Goal: Task Accomplishment & Management: Manage account settings

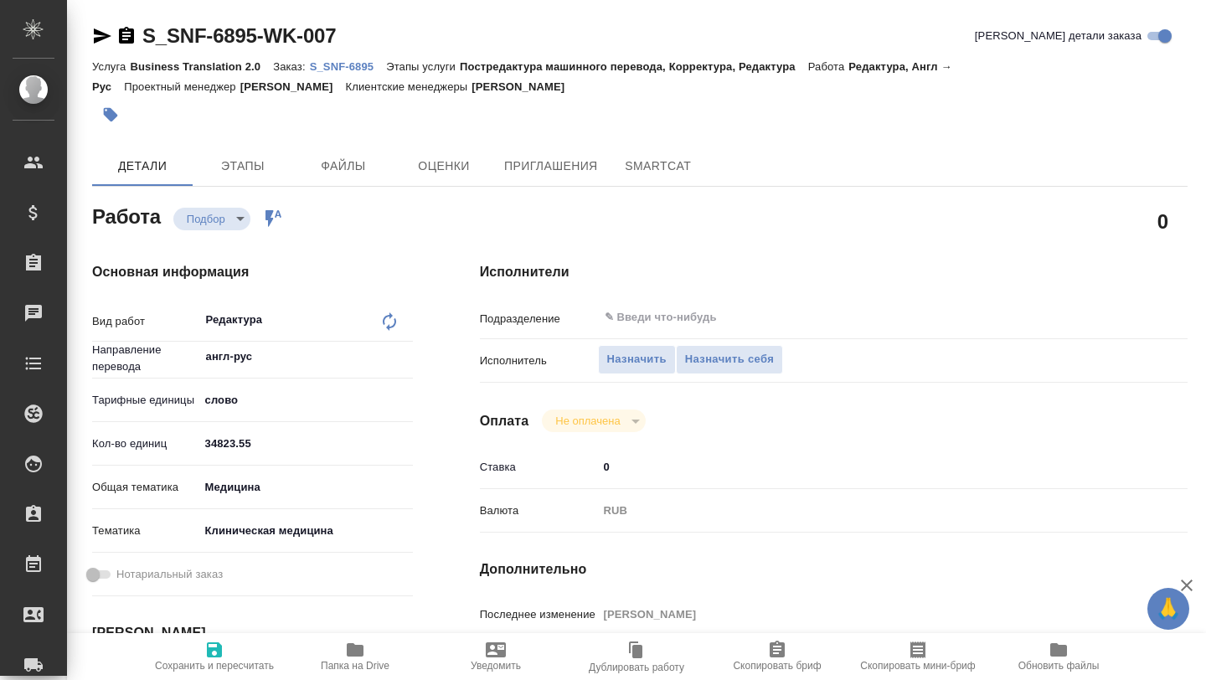
type textarea "x"
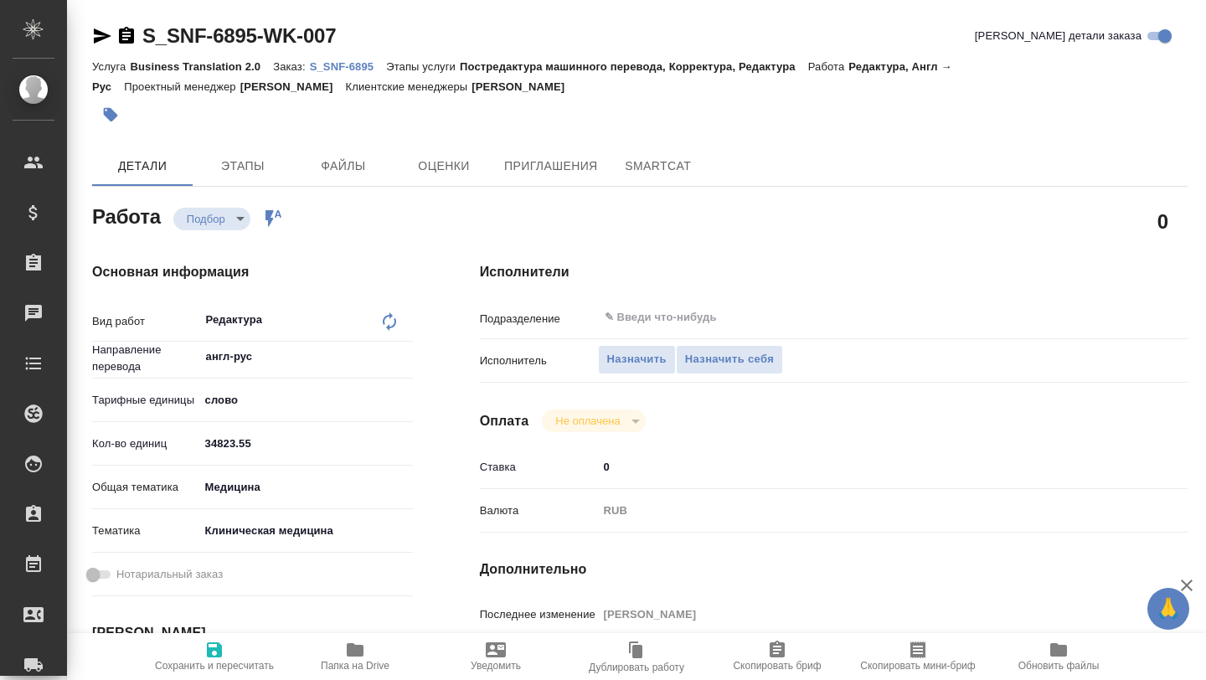
type textarea "x"
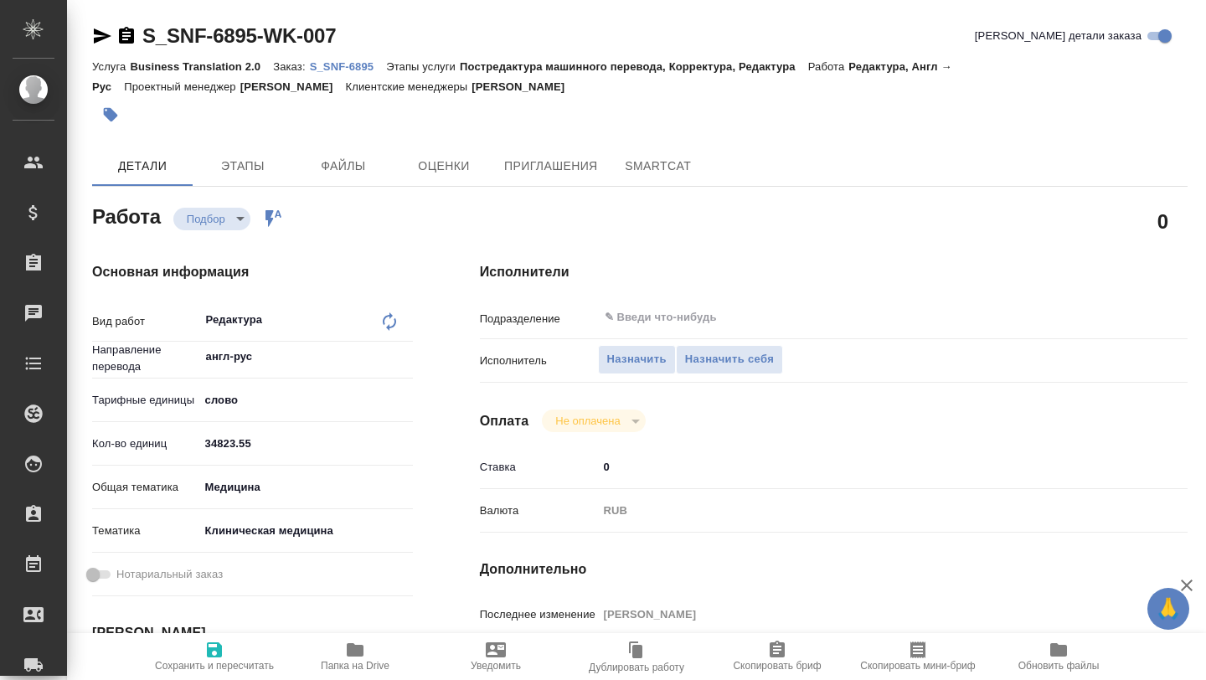
type textarea "x"
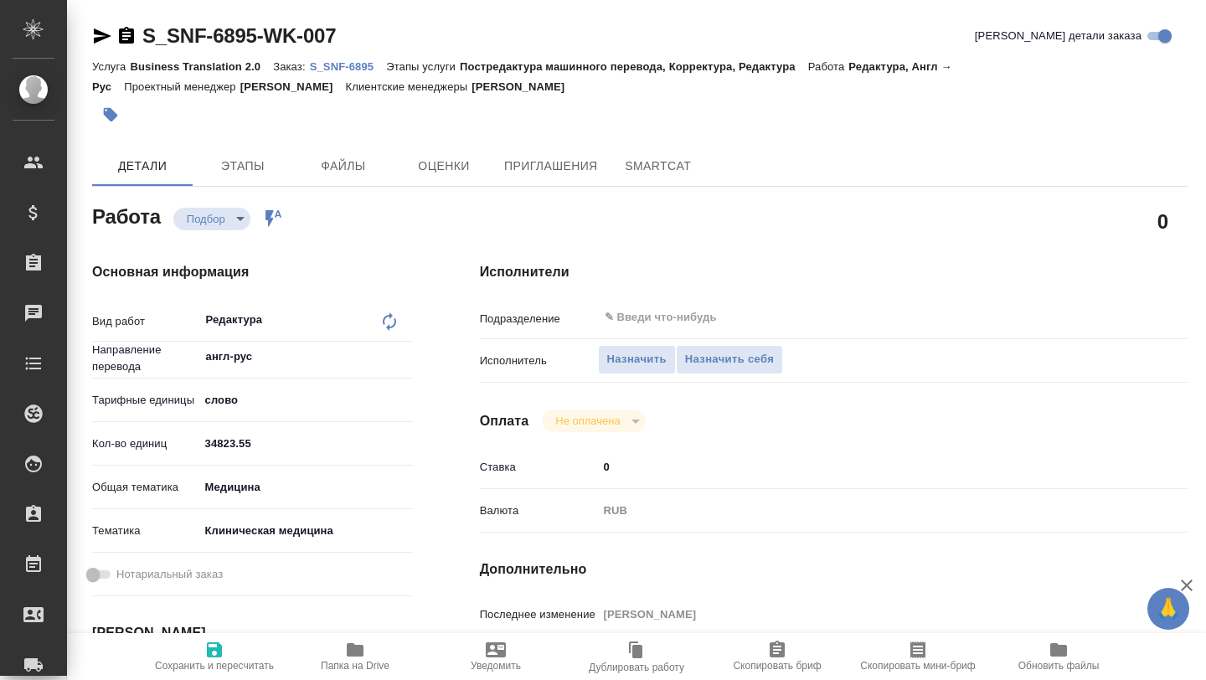
type textarea "x"
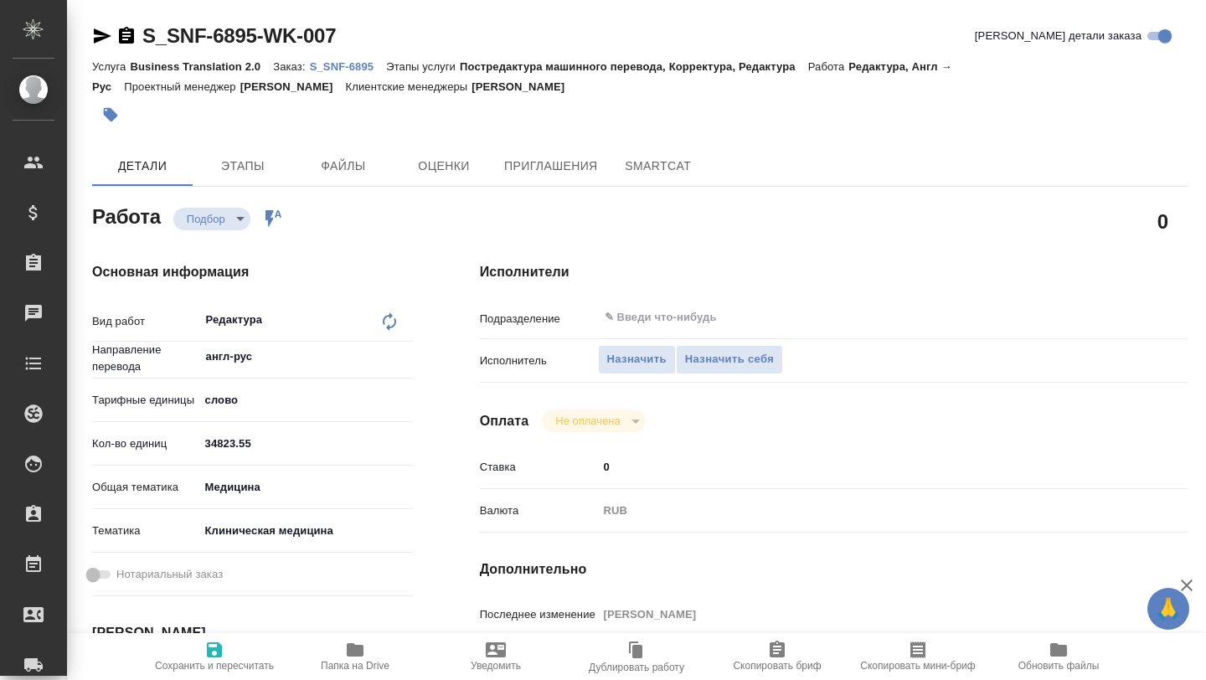
type textarea "x"
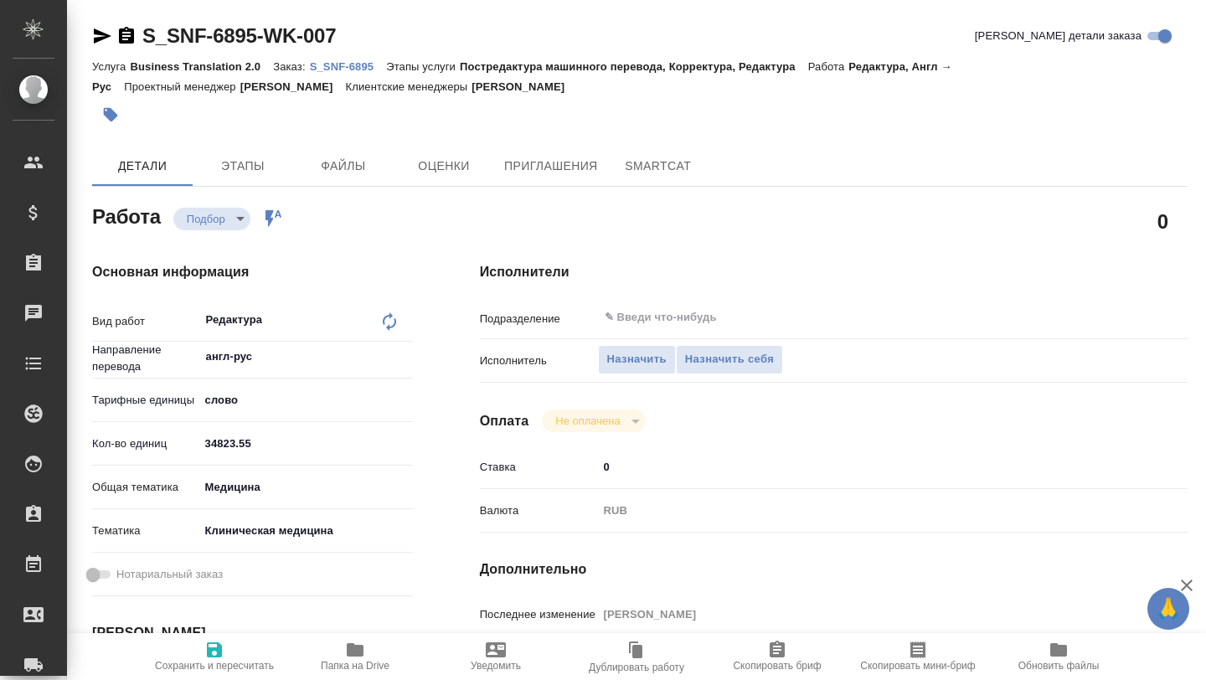
type textarea "x"
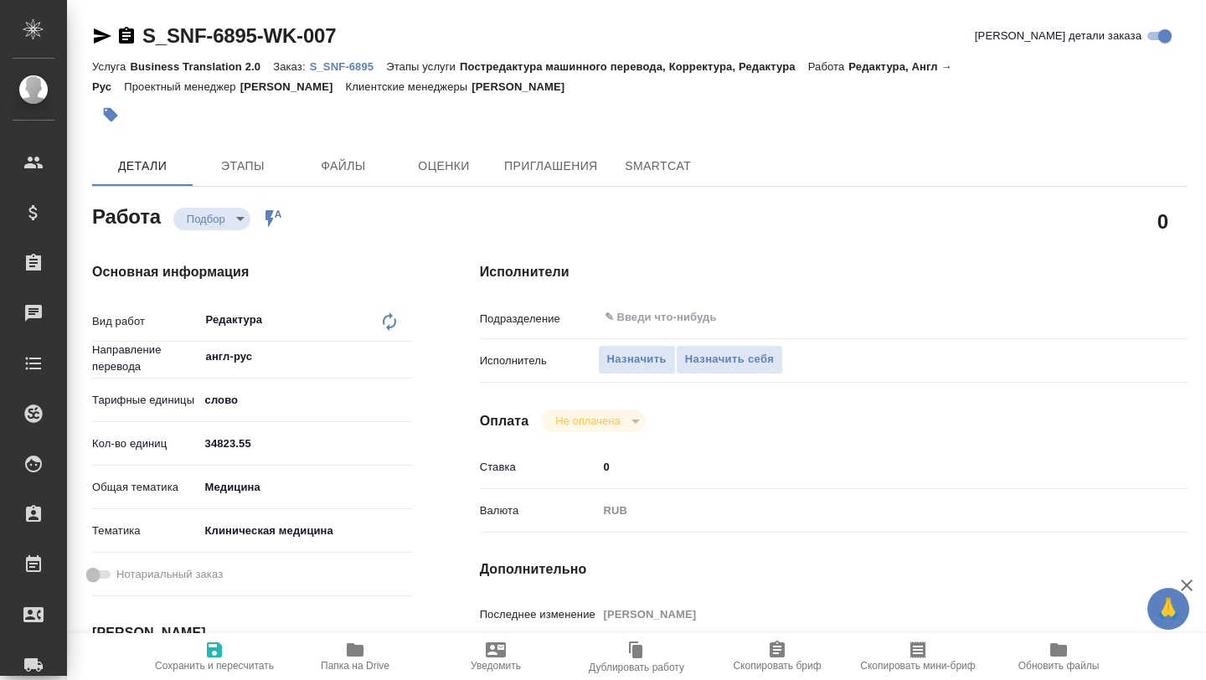
click at [359, 72] on p "S_SNF-6895" at bounding box center [348, 66] width 77 height 13
type textarea "x"
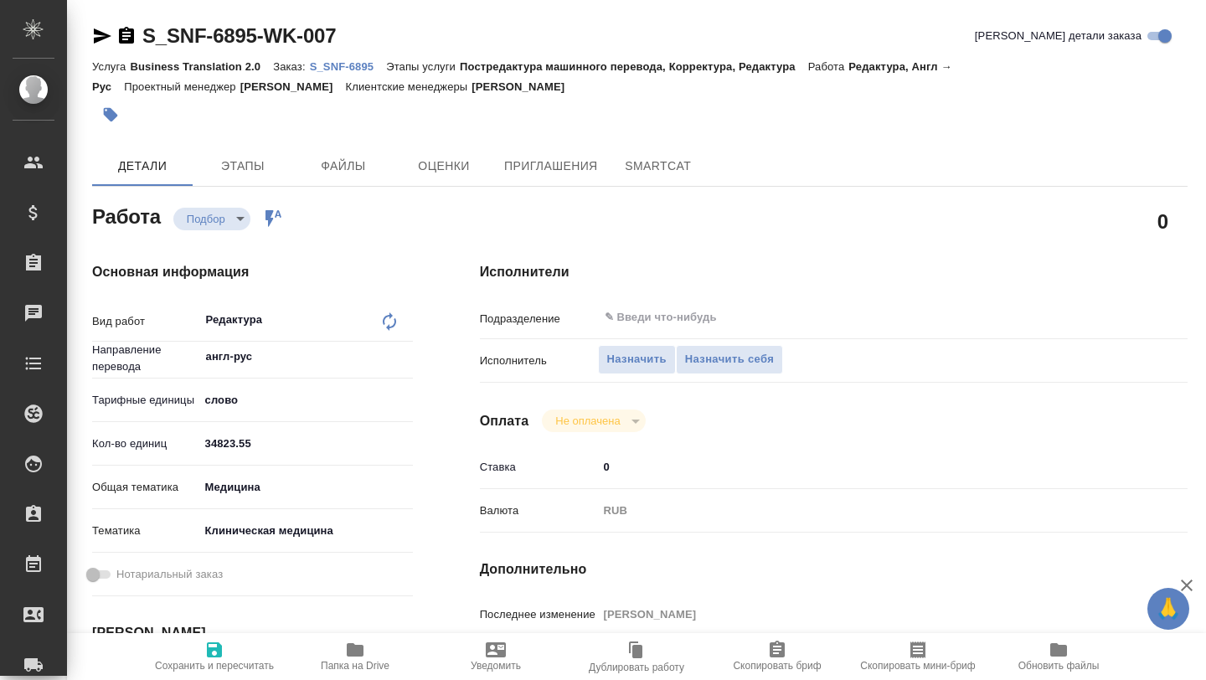
type textarea "x"
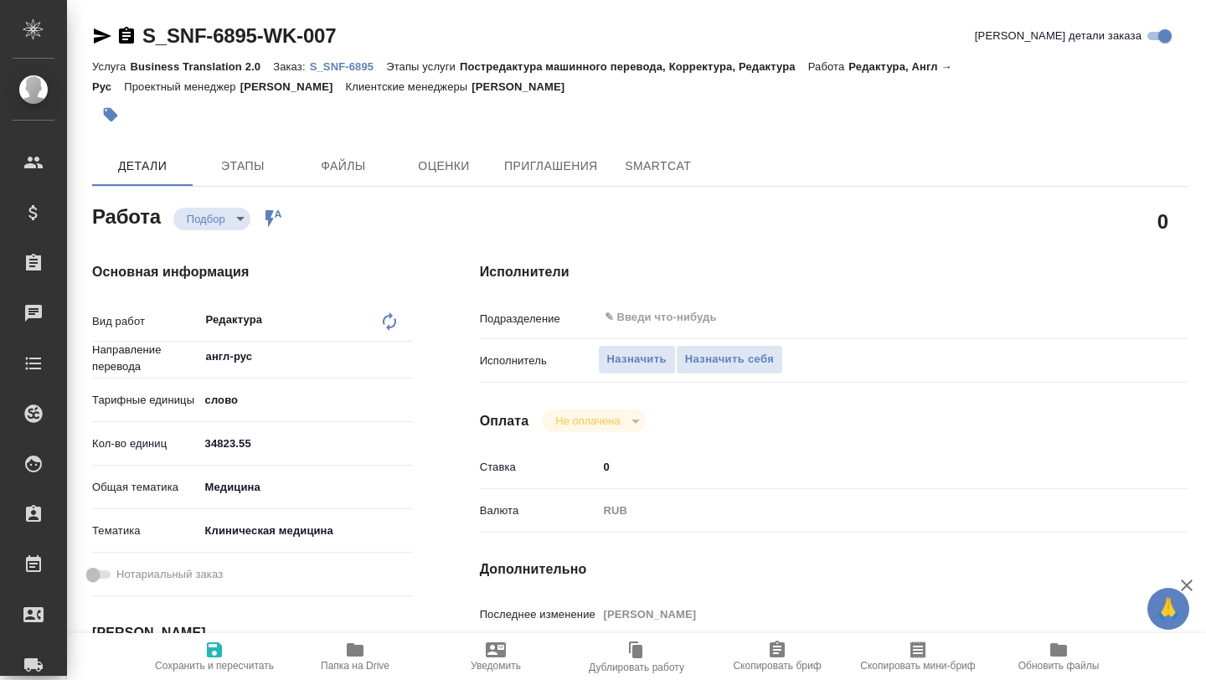
type textarea "x"
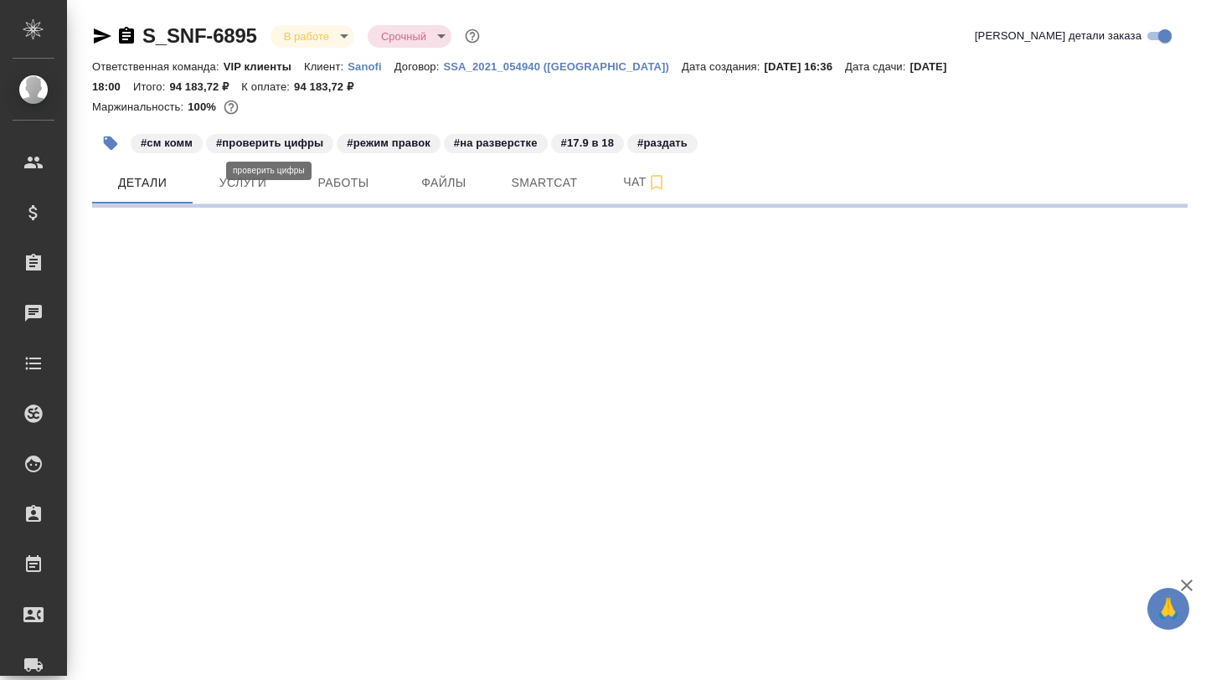
select select "RU"
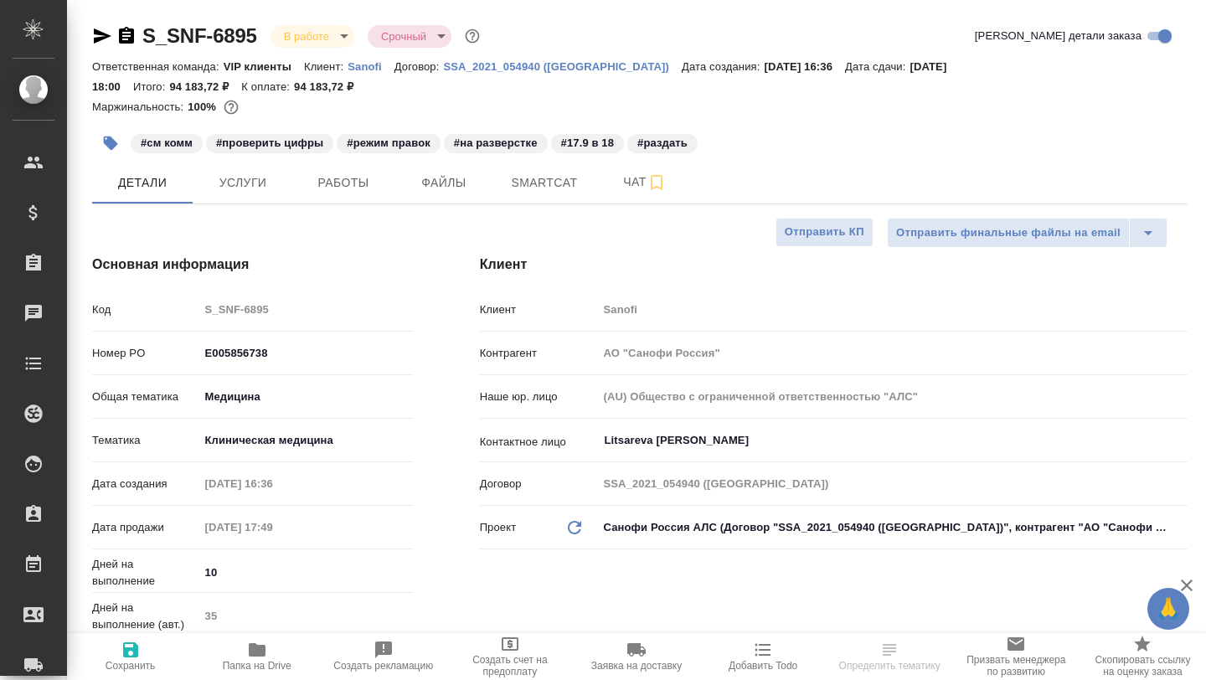
type textarea "x"
type input "[PERSON_NAME]"
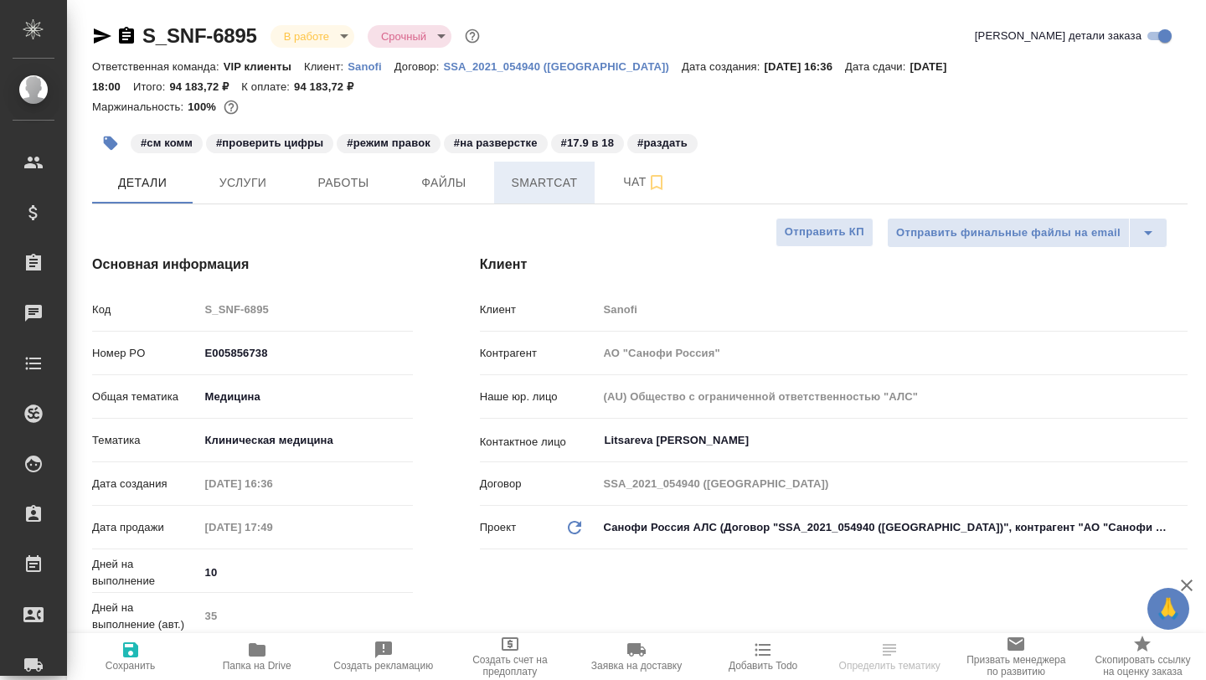
type textarea "x"
click at [545, 194] on button "Smartcat" at bounding box center [544, 183] width 100 height 42
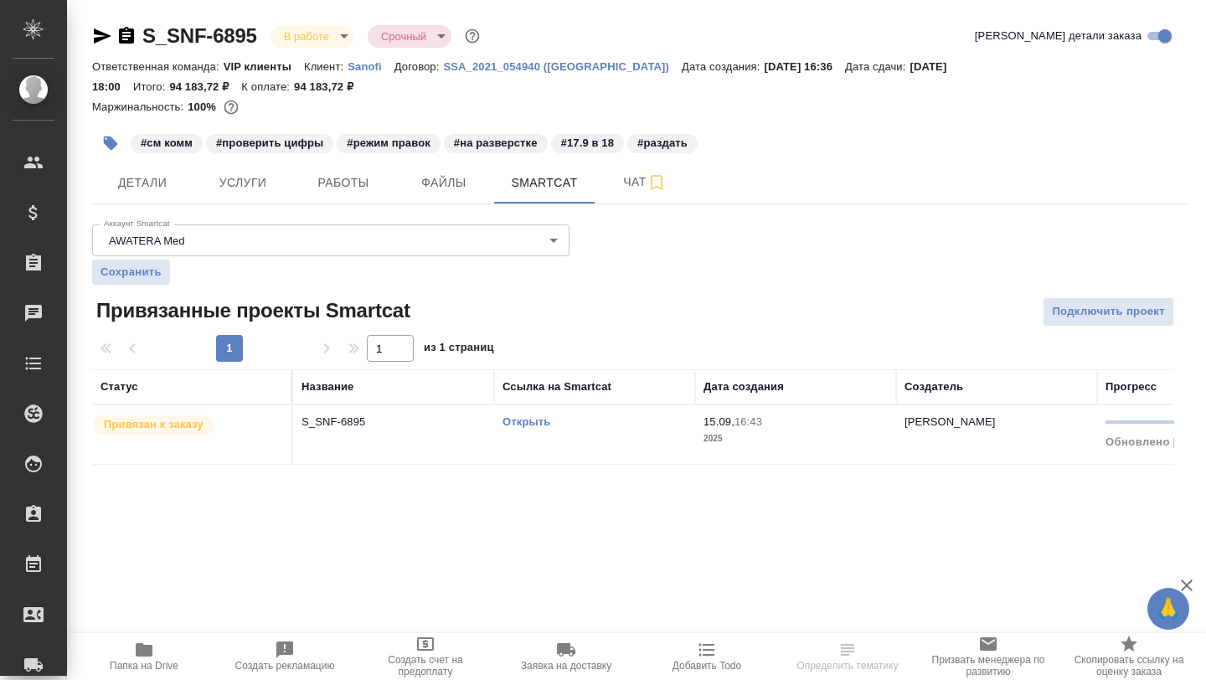
click at [508, 422] on link "Открыть" at bounding box center [526, 421] width 48 height 13
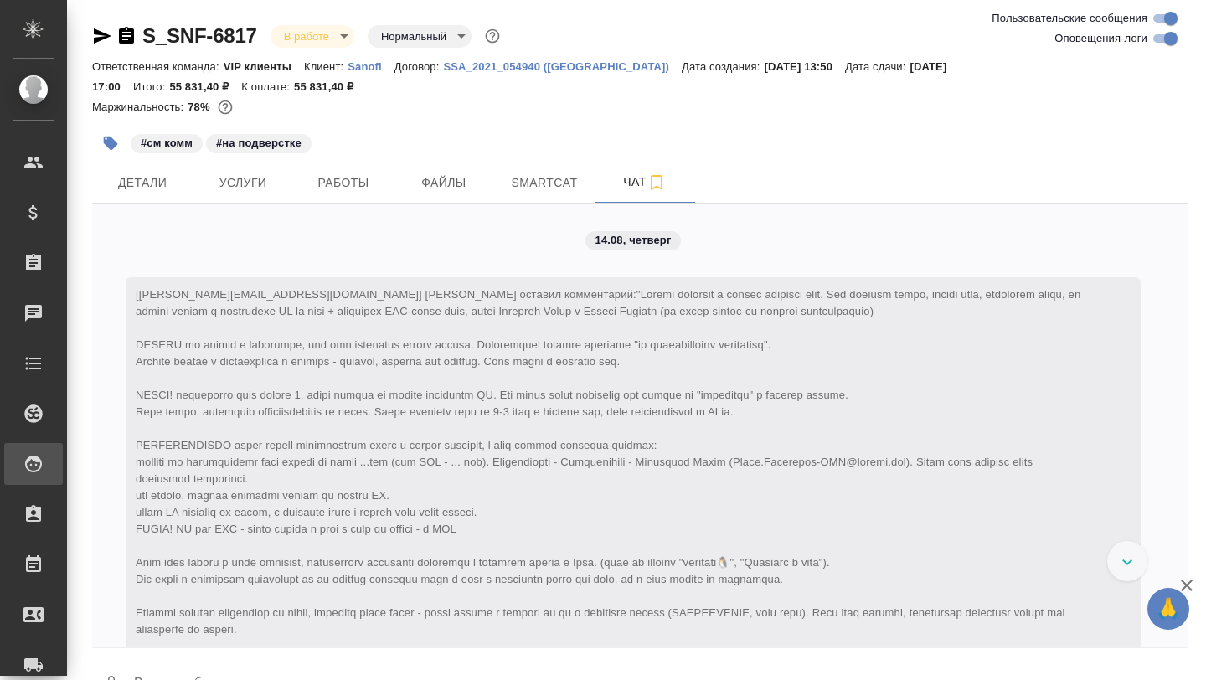
scroll to position [44, 0]
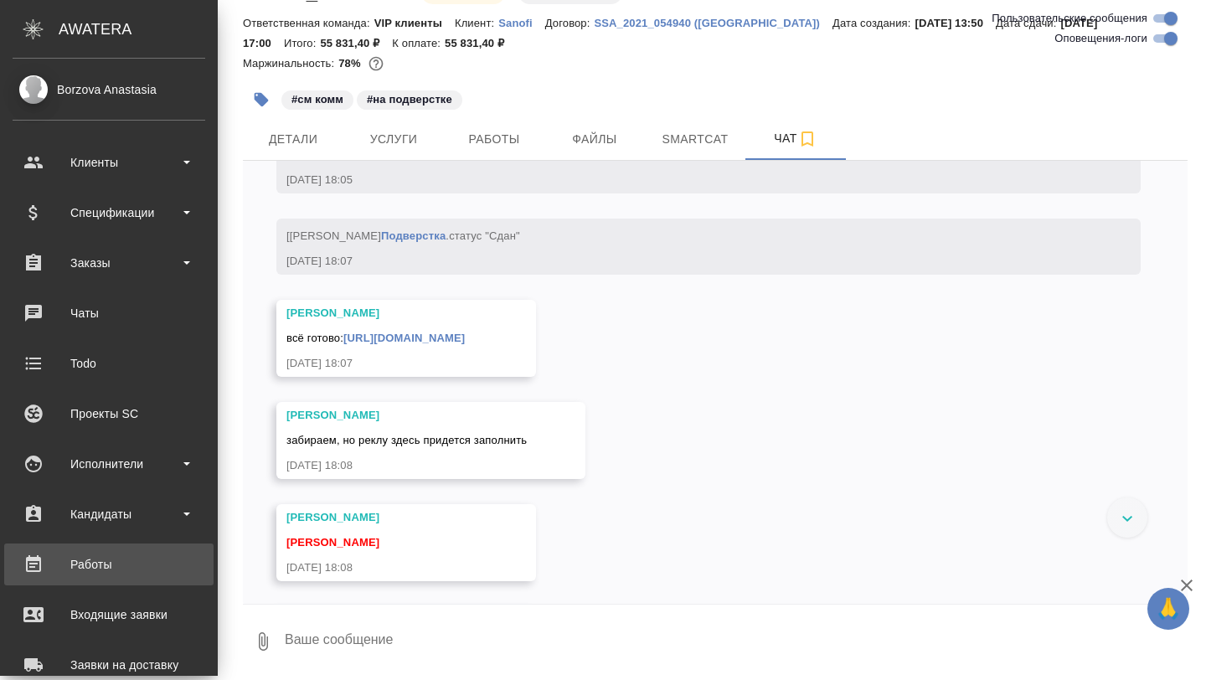
click at [77, 564] on div "Работы" at bounding box center [109, 564] width 193 height 25
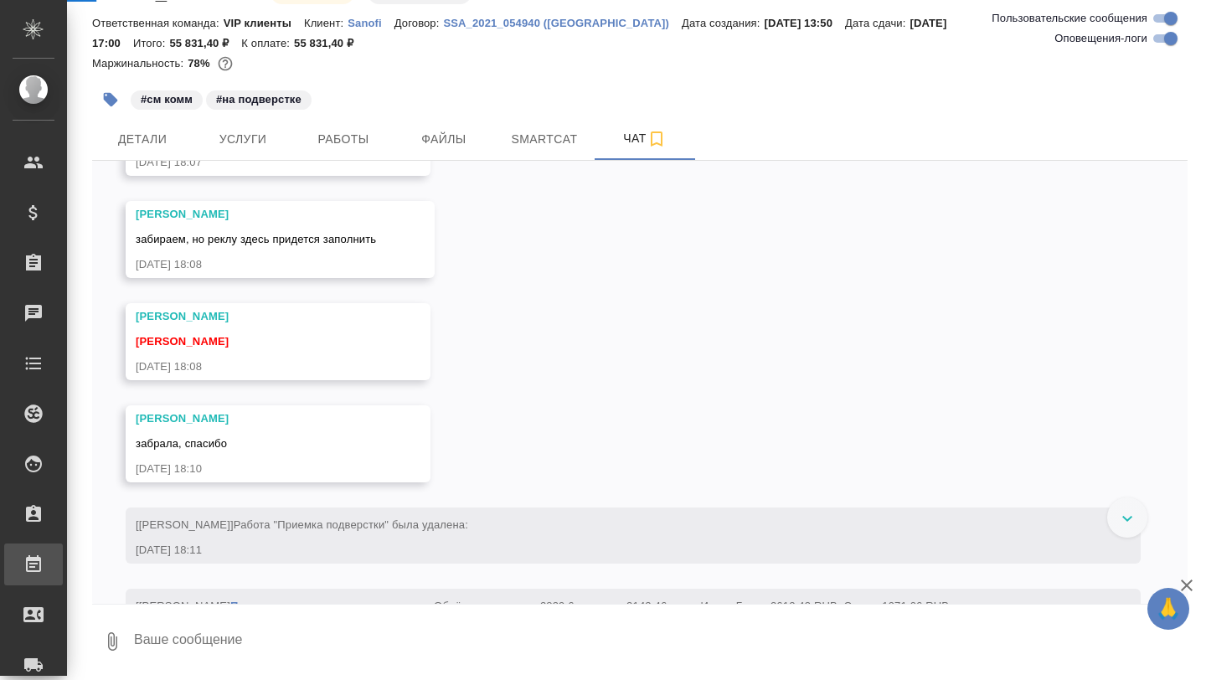
scroll to position [15789, 0]
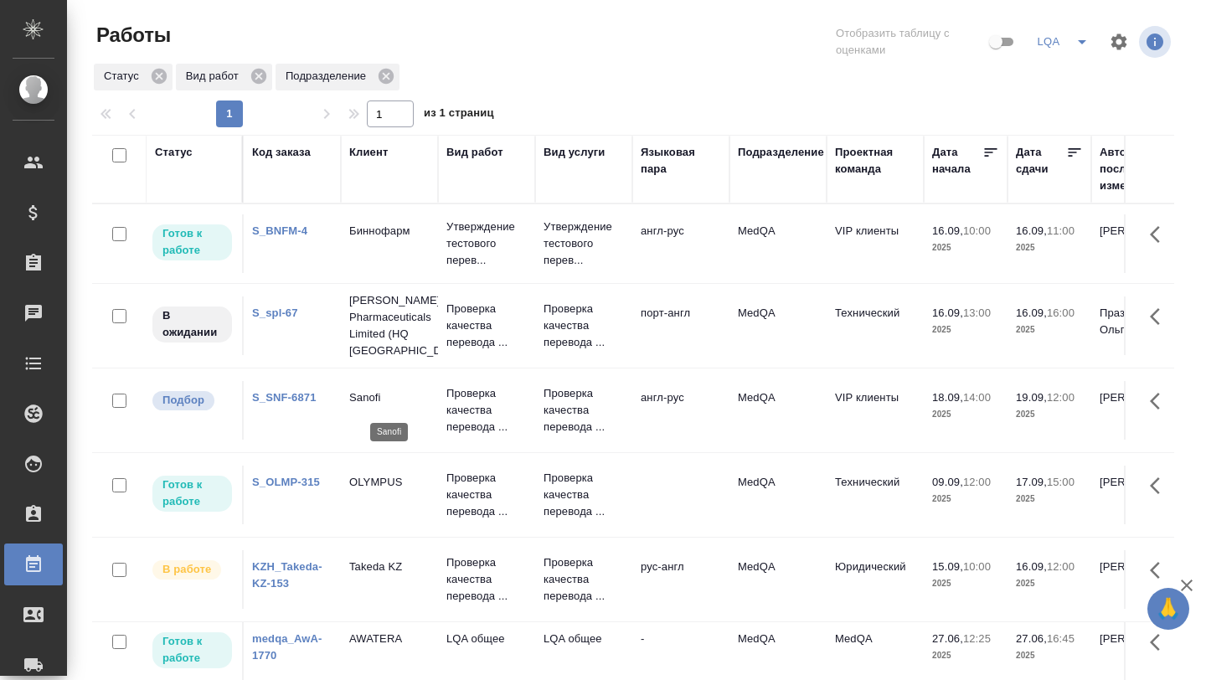
click at [423, 397] on p "Sanofi" at bounding box center [389, 397] width 80 height 17
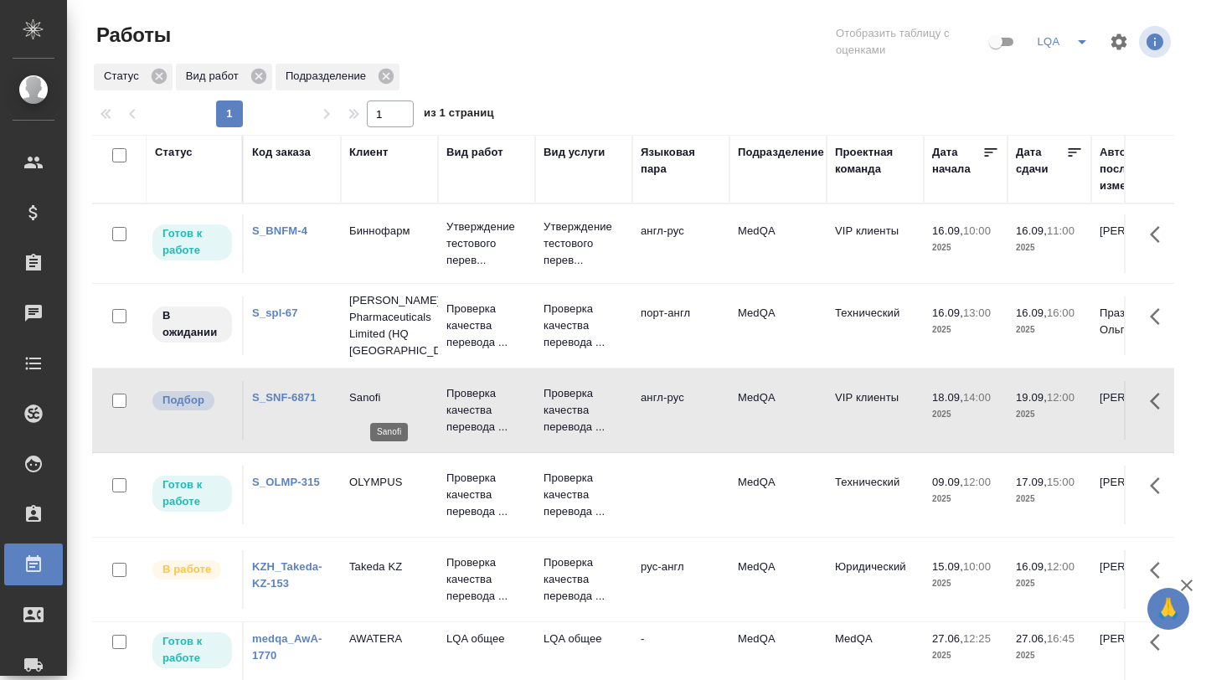
click at [423, 397] on p "Sanofi" at bounding box center [389, 397] width 80 height 17
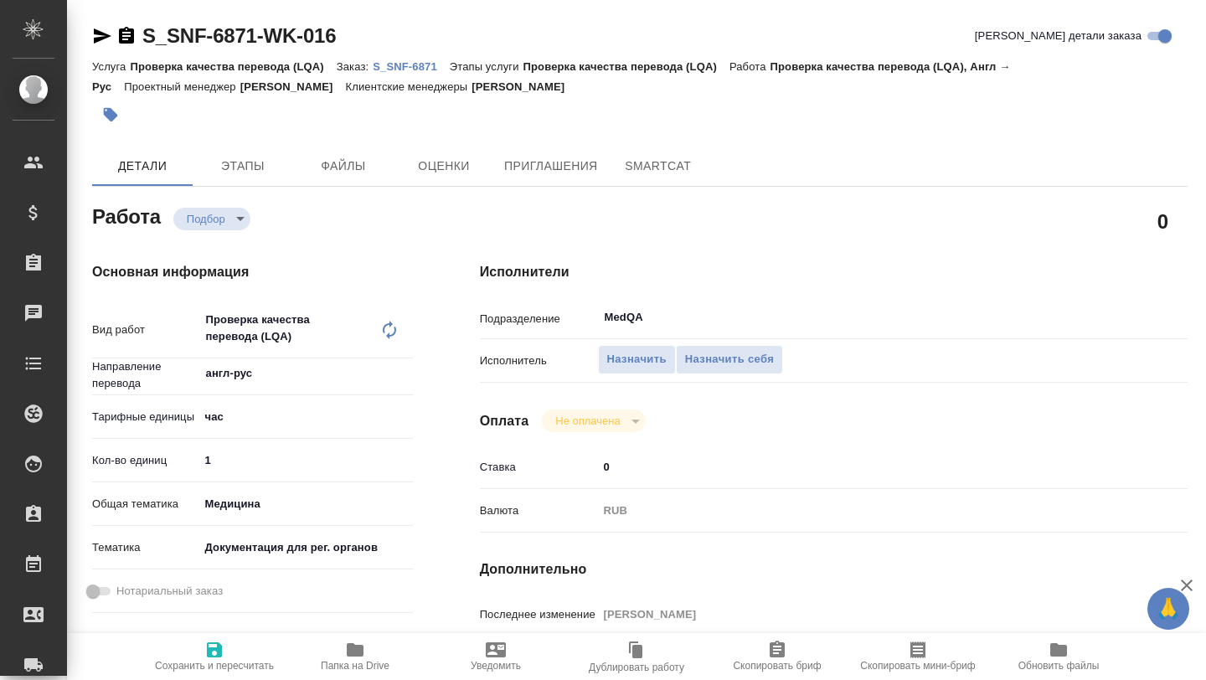
type textarea "x"
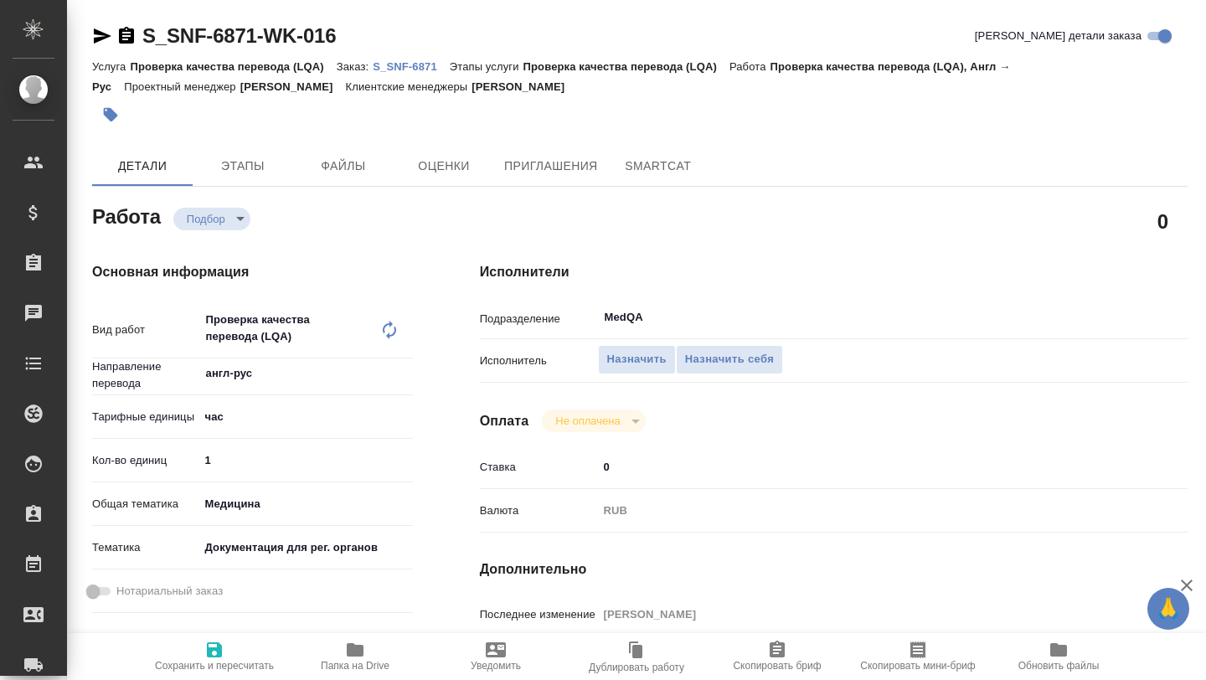
type textarea "x"
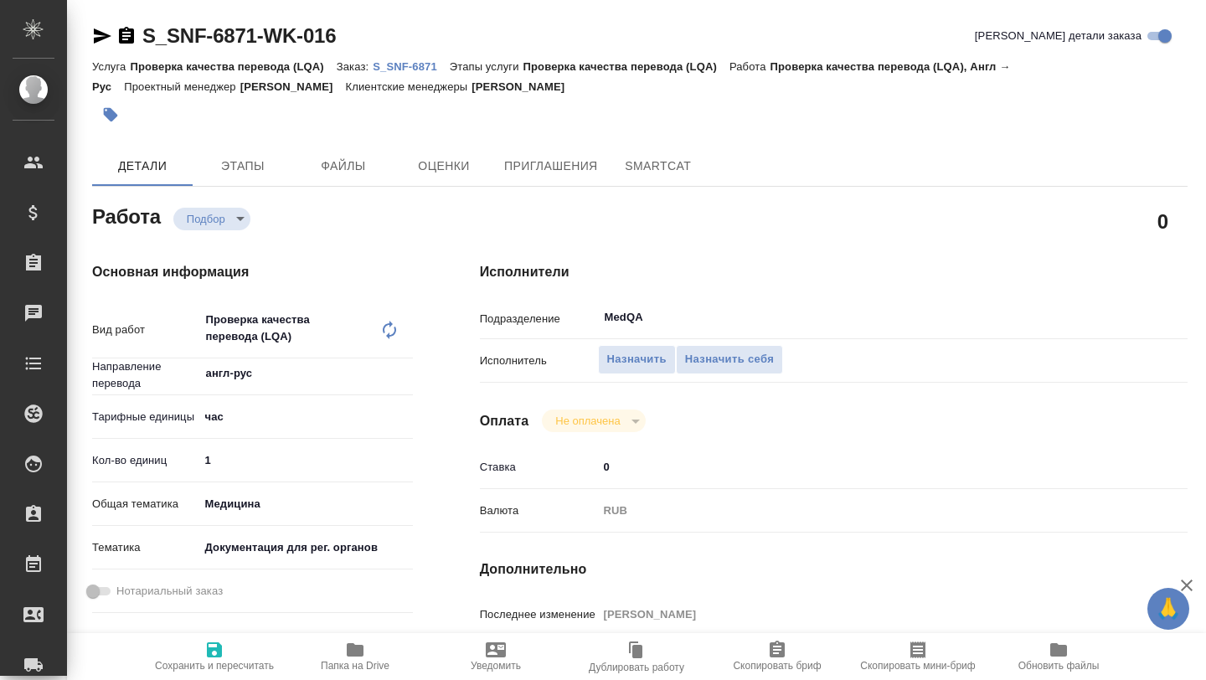
type textarea "x"
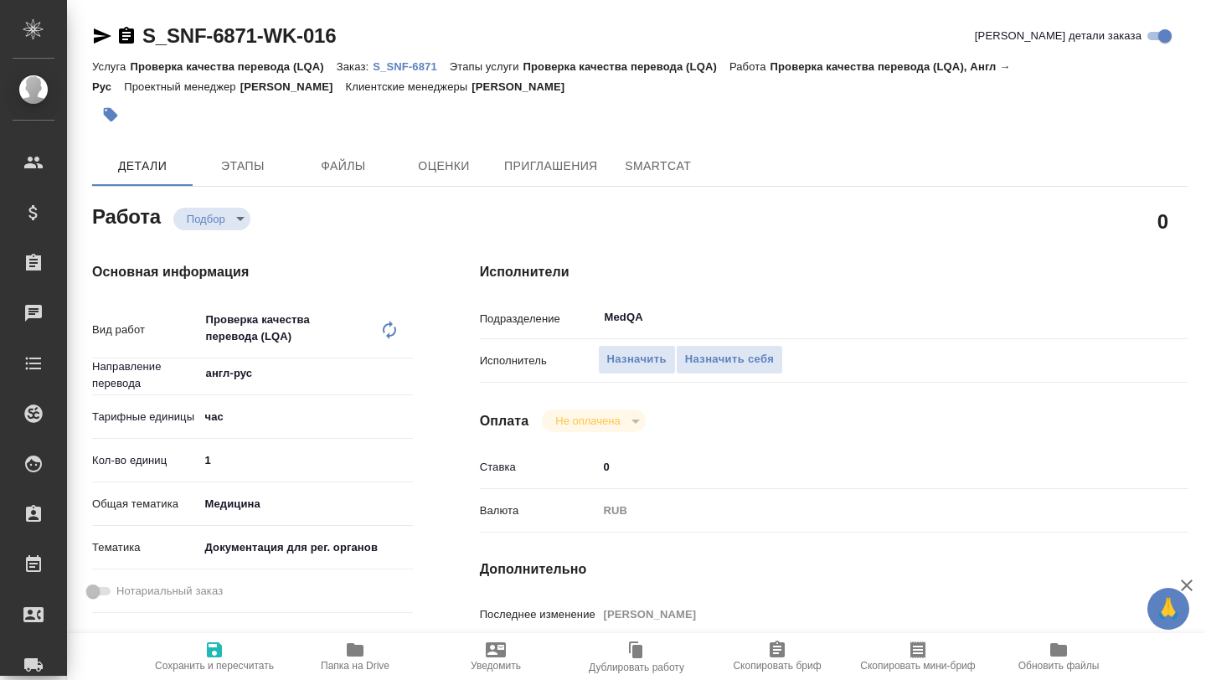
type textarea "x"
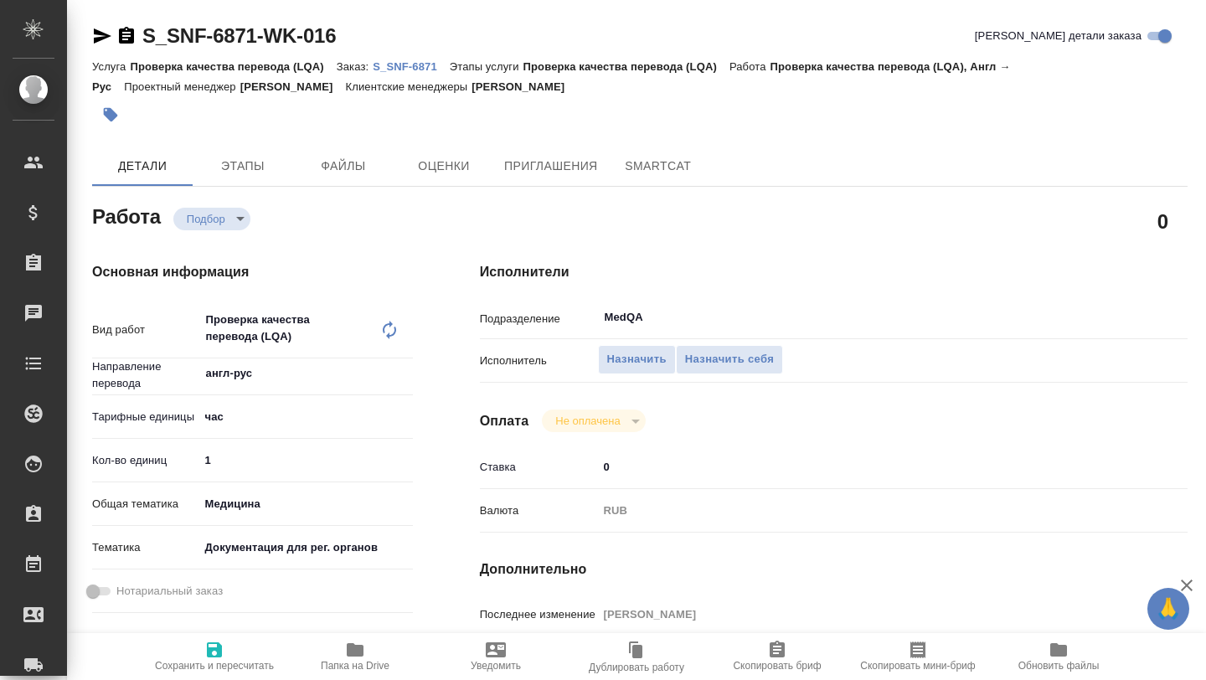
type textarea "x"
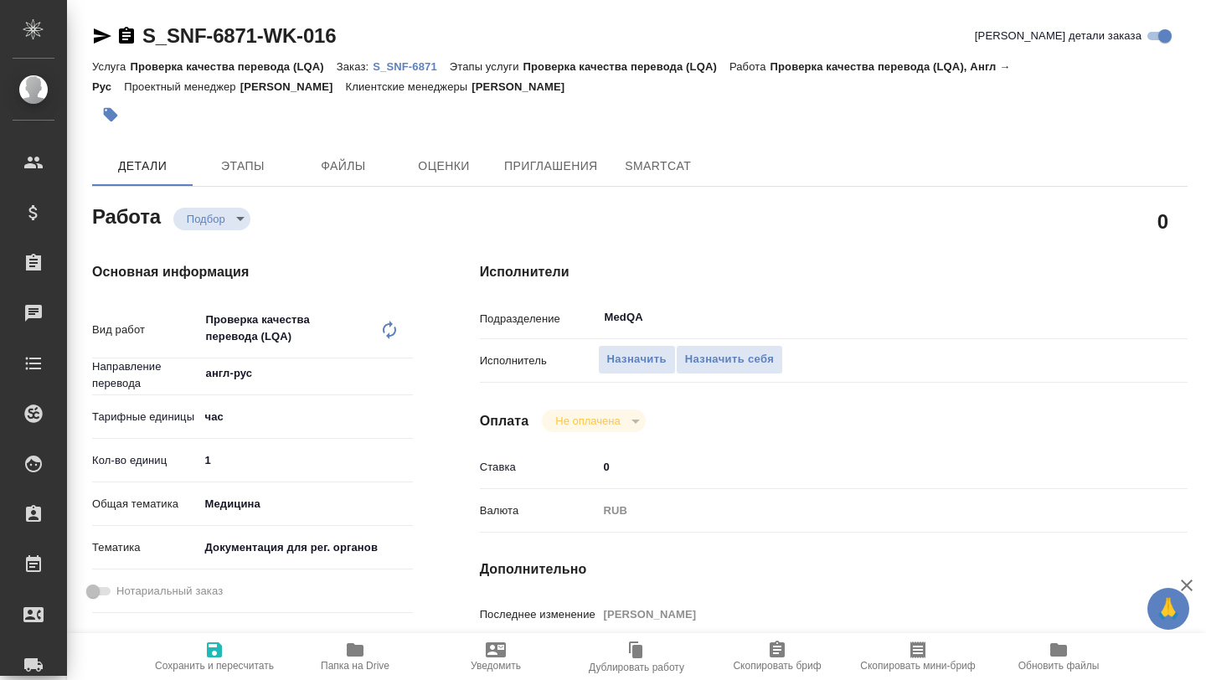
click at [389, 64] on p "S_SNF-6871" at bounding box center [411, 66] width 77 height 13
click at [705, 360] on span "Назначить себя" at bounding box center [729, 359] width 89 height 19
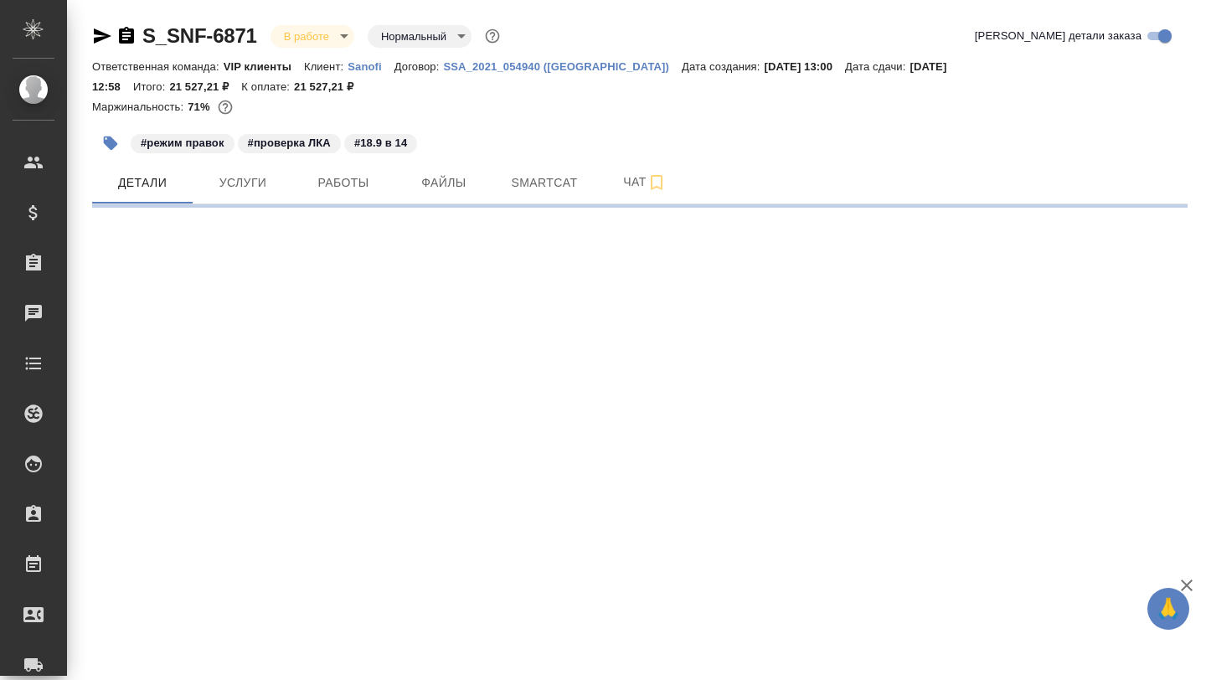
select select "RU"
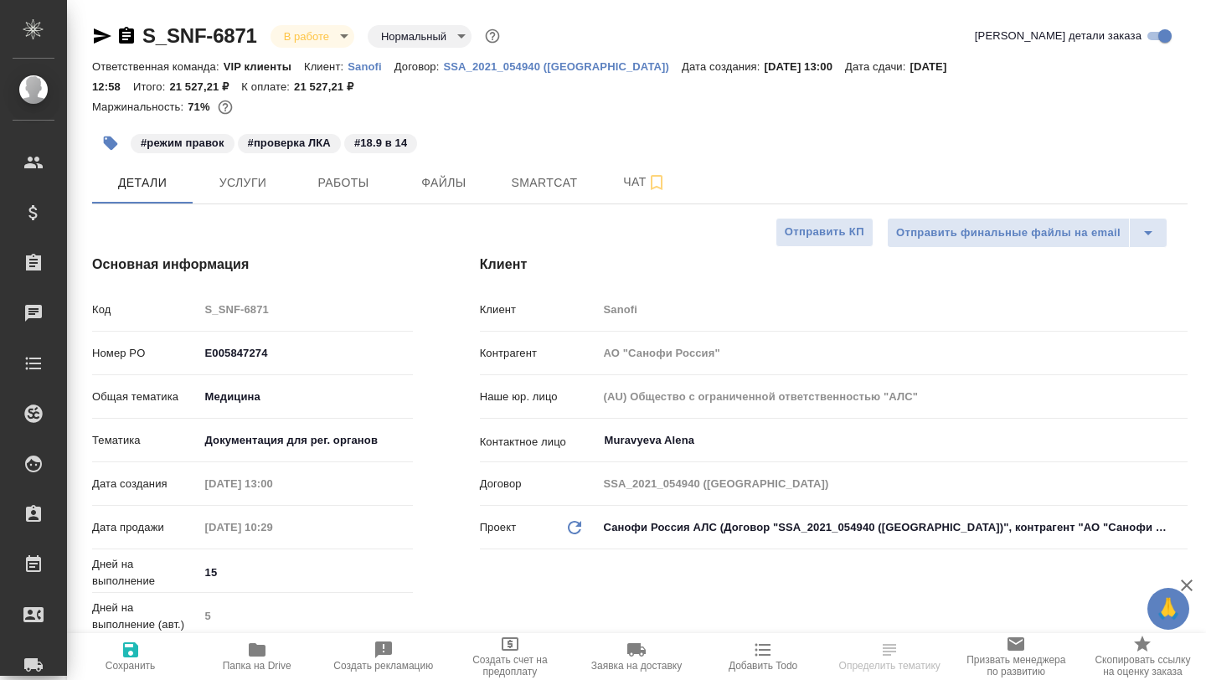
type textarea "x"
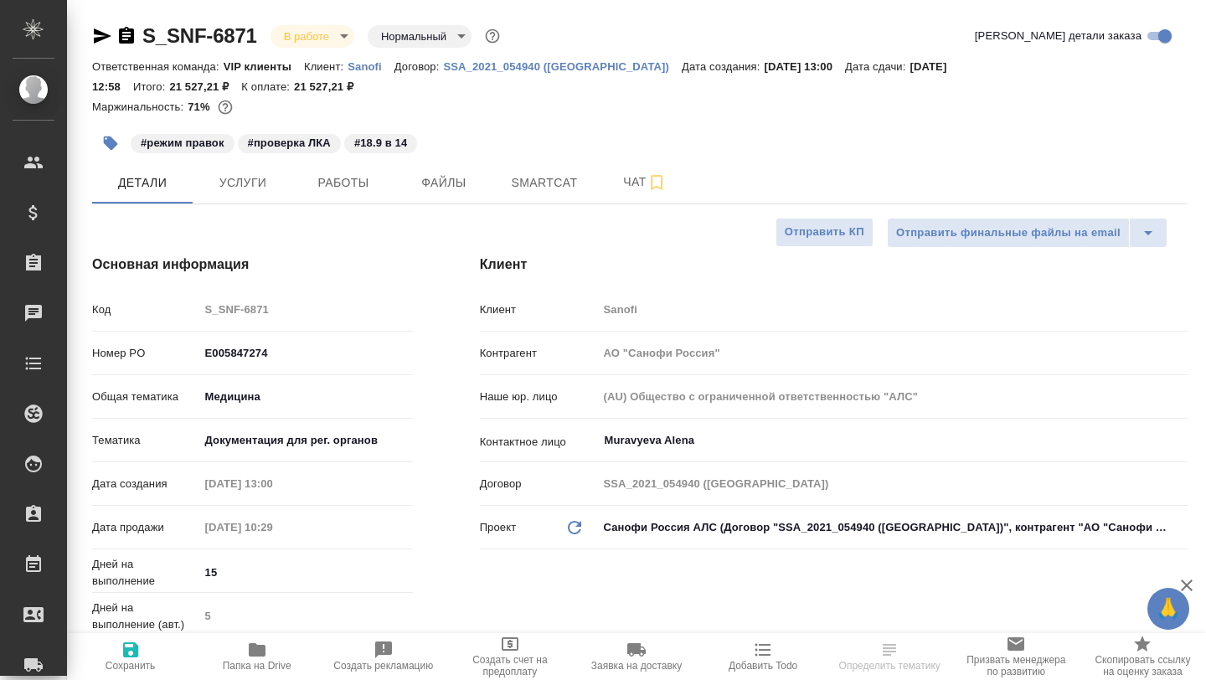
type textarea "x"
click at [341, 188] on span "Работы" at bounding box center [343, 183] width 80 height 21
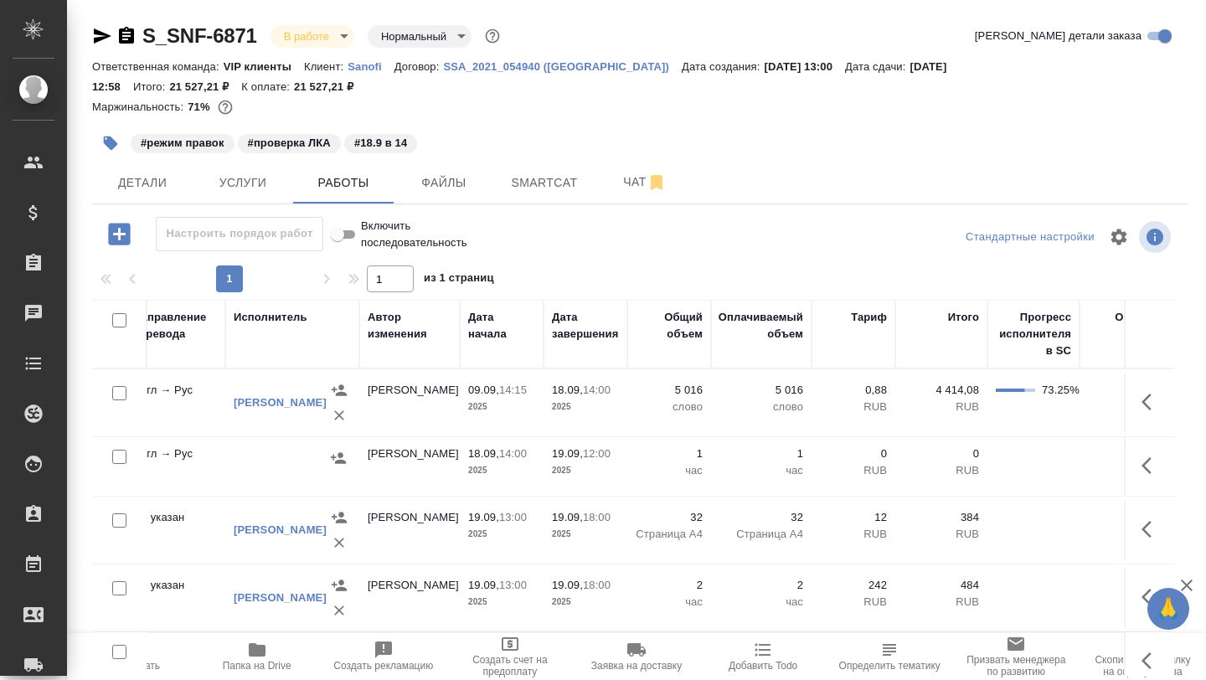
scroll to position [0, 575]
click at [162, 188] on span "Детали" at bounding box center [142, 183] width 80 height 21
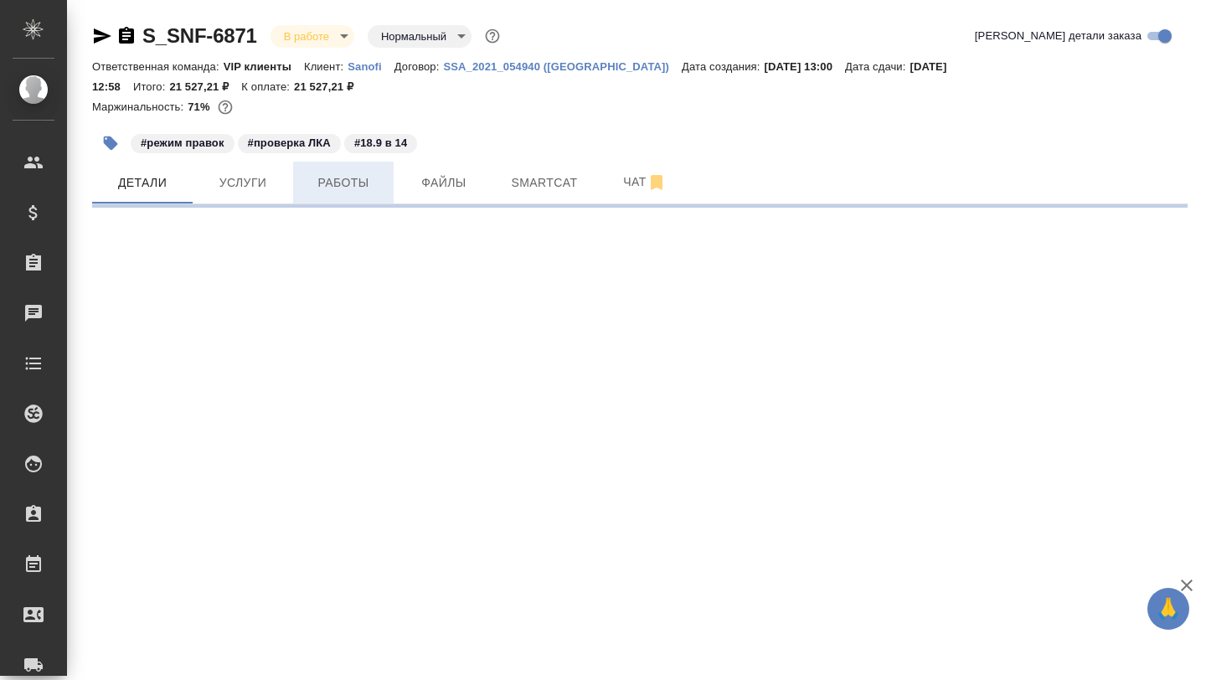
select select "RU"
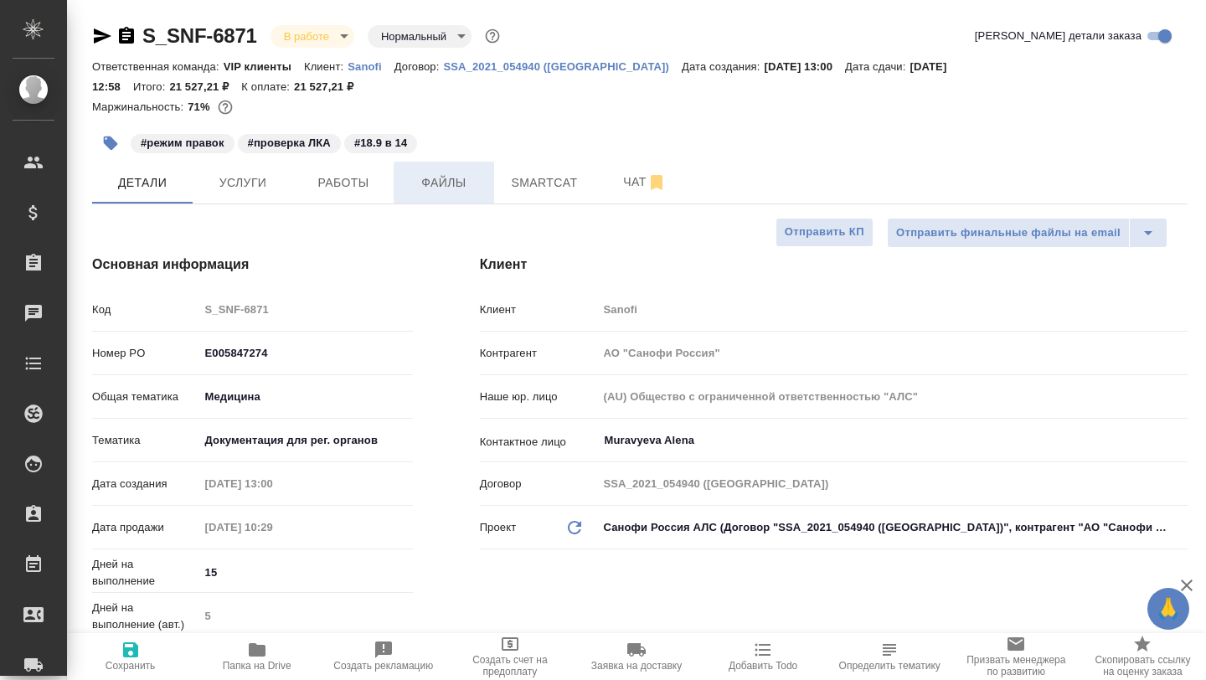
type textarea "x"
click at [363, 188] on span "Работы" at bounding box center [343, 183] width 80 height 21
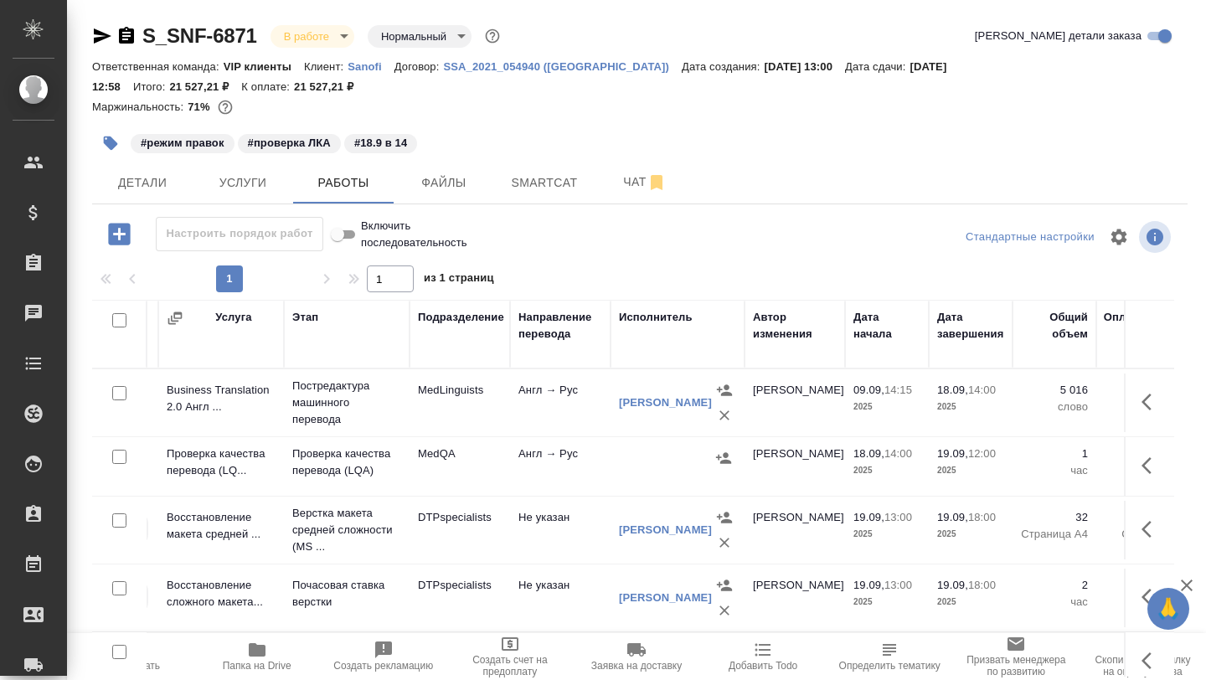
scroll to position [0, 190]
